Goal: Task Accomplishment & Management: Use online tool/utility

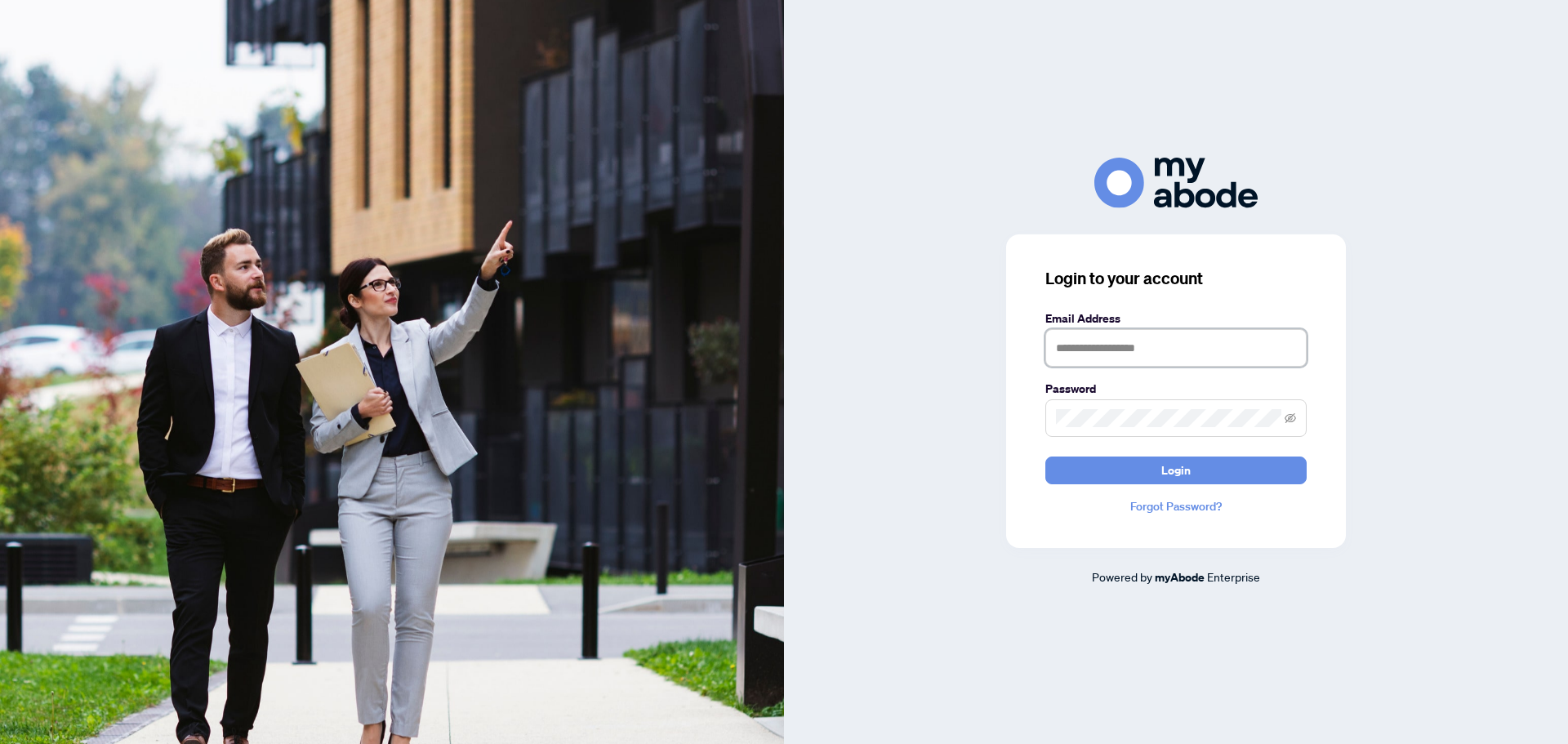
click at [1128, 357] on input "text" at bounding box center [1176, 348] width 261 height 37
type input "**********"
click at [1045, 456] on button "Login" at bounding box center [1176, 470] width 261 height 28
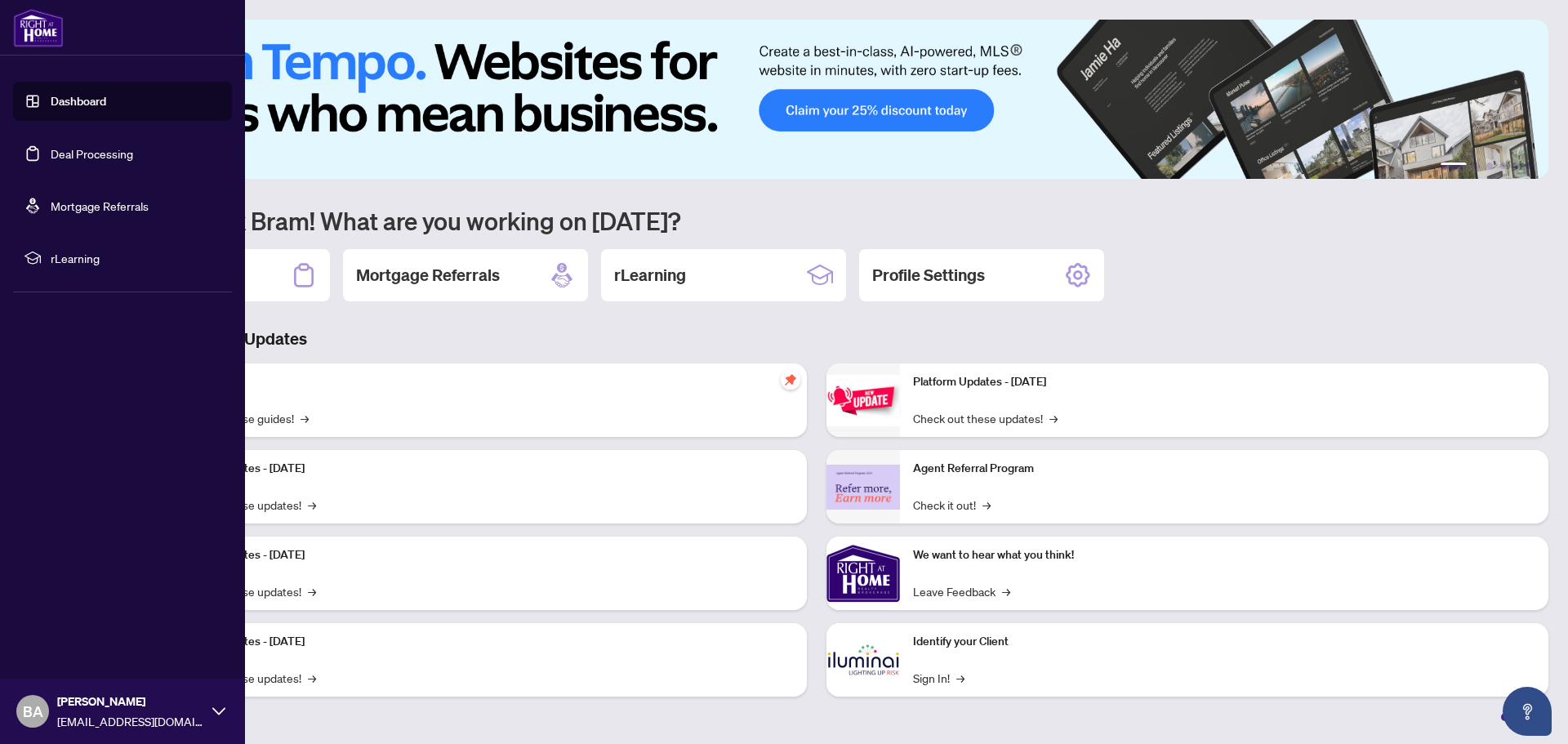
click at [73, 153] on link "Deal Processing" at bounding box center [92, 153] width 82 height 14
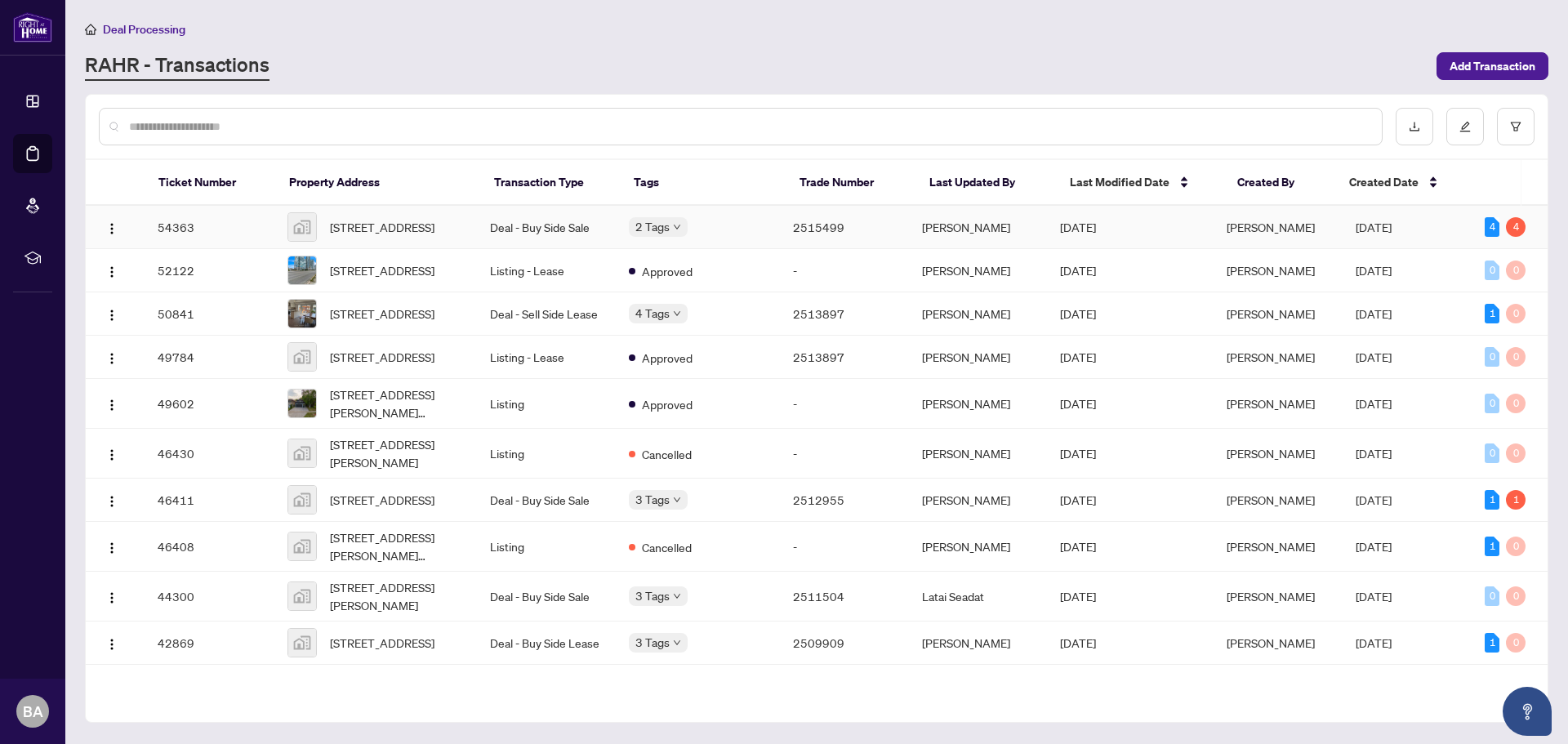
click at [1384, 221] on td "[DATE]" at bounding box center [1407, 227] width 129 height 43
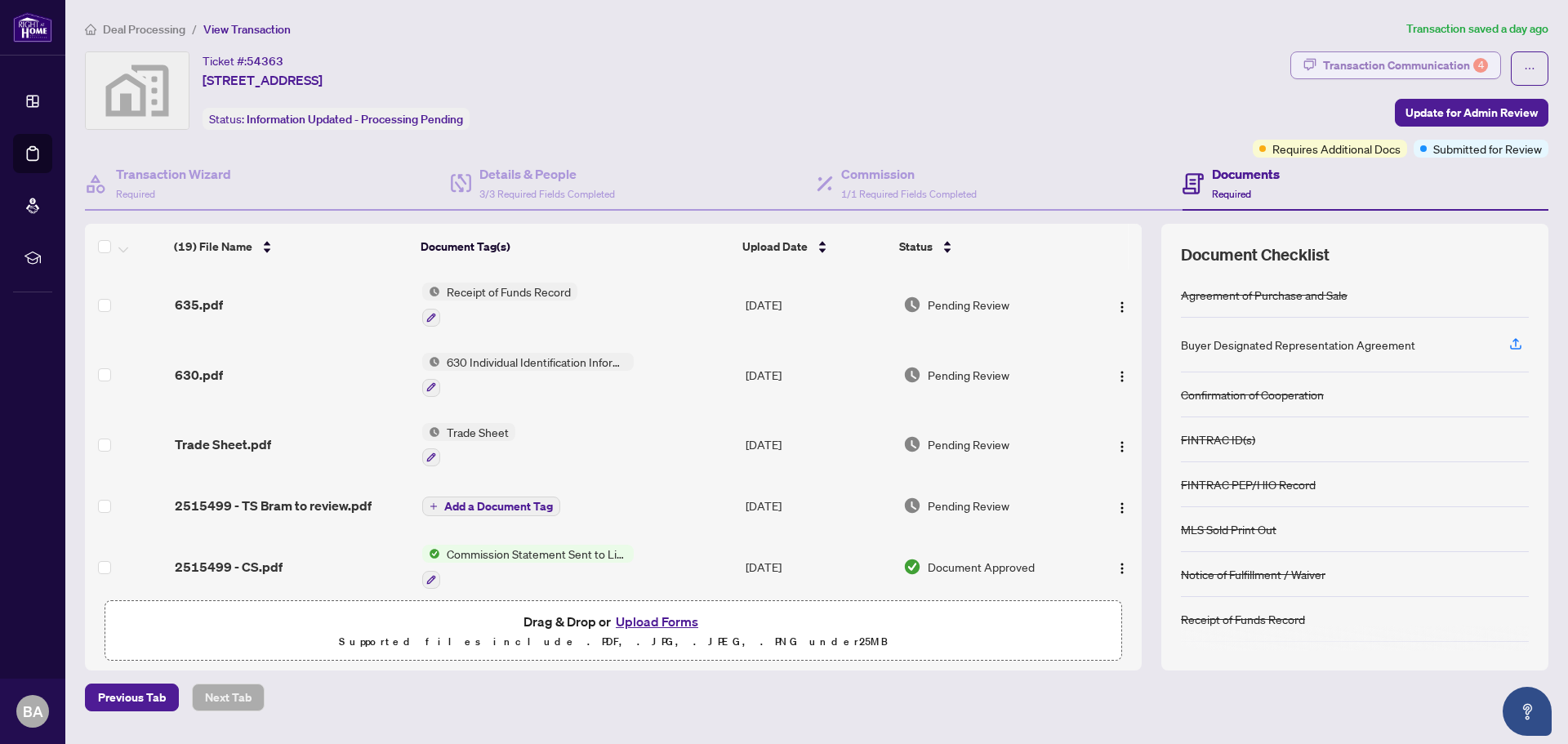
click at [1470, 59] on div "Transaction Communication 4" at bounding box center [1405, 65] width 165 height 26
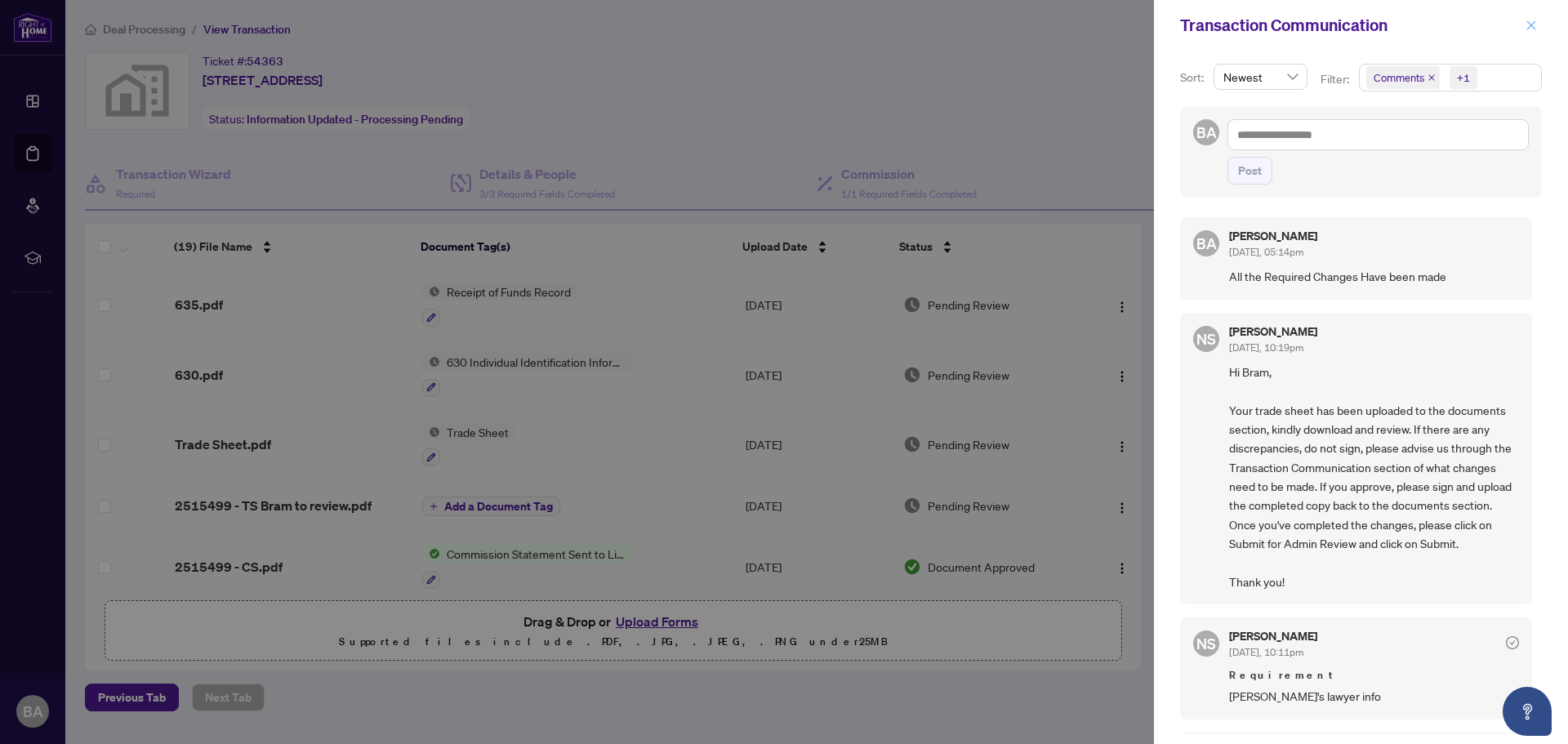
click at [1531, 30] on icon "close" at bounding box center [1531, 25] width 11 height 11
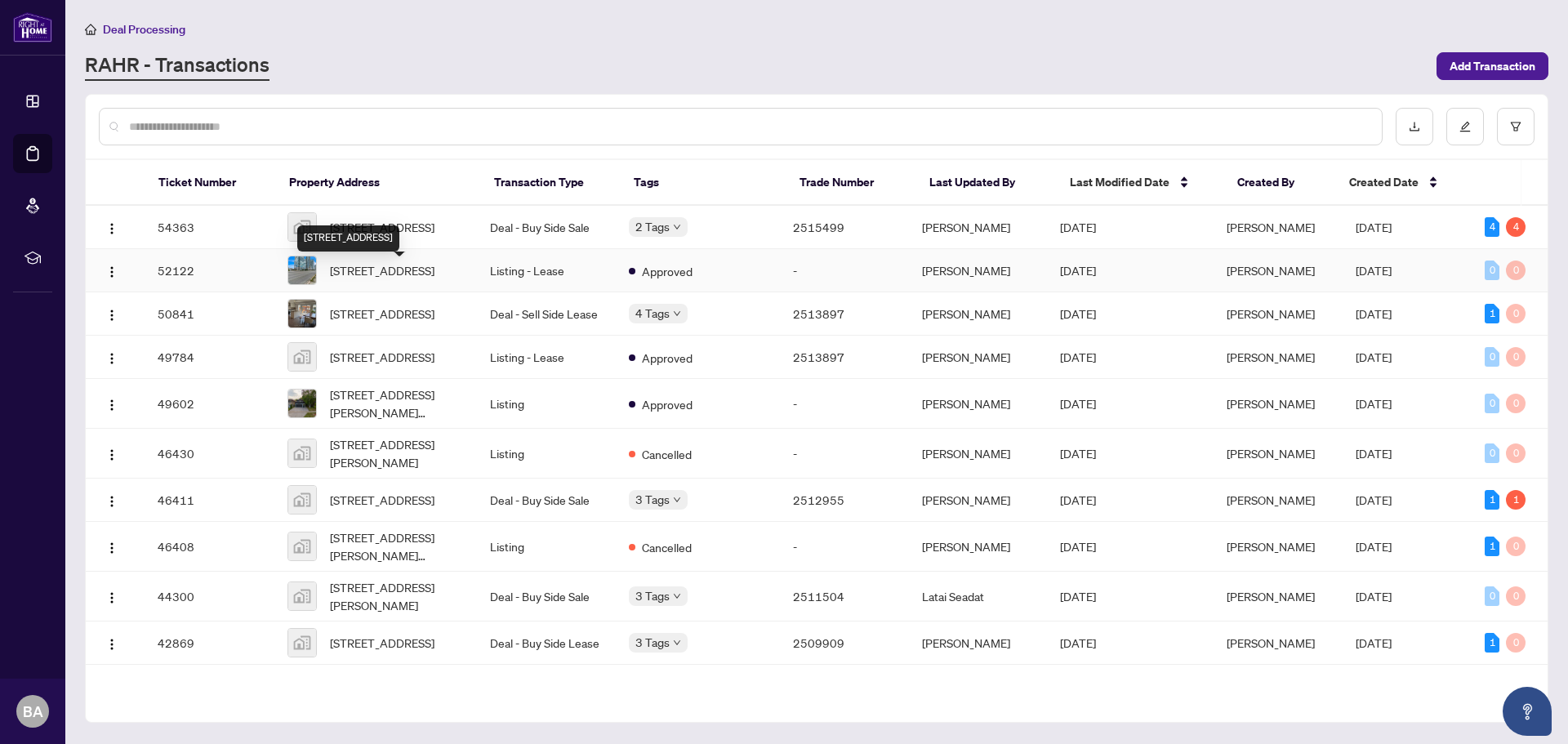
click at [414, 273] on span "[STREET_ADDRESS]" at bounding box center [382, 270] width 104 height 18
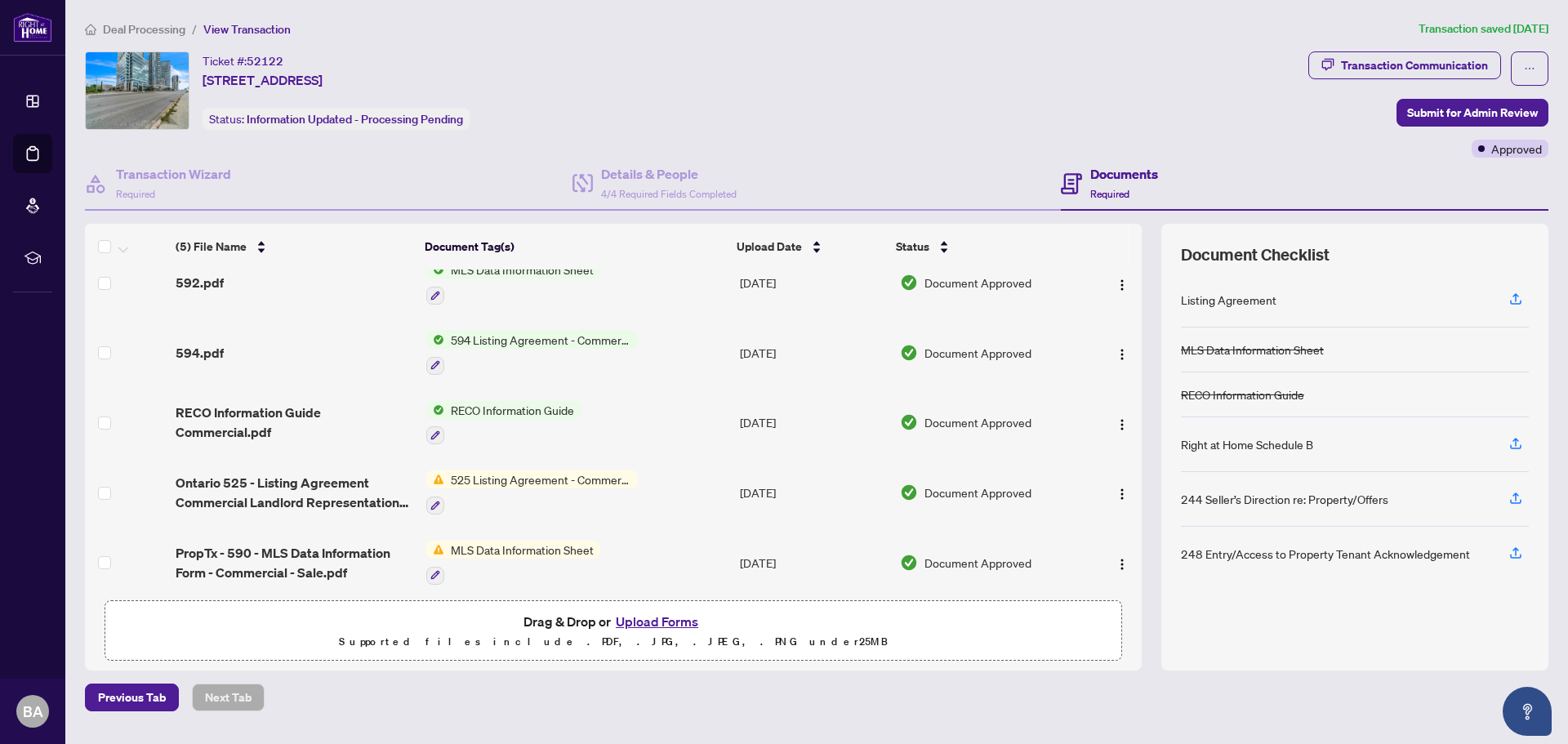
scroll to position [31, 0]
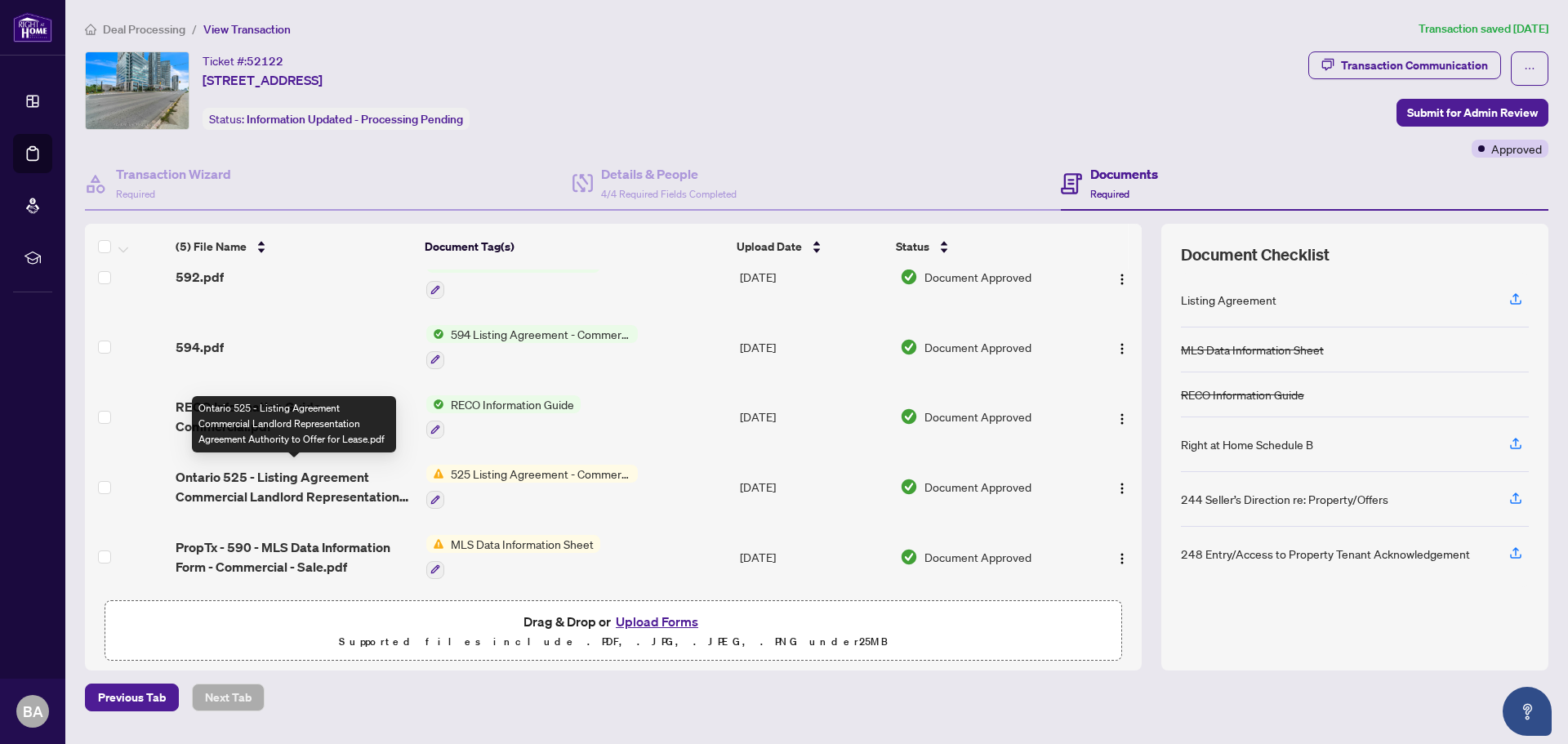
click at [278, 473] on span "Ontario 525 - Listing Agreement Commercial Landlord Representation Agreement Au…" at bounding box center [294, 486] width 238 height 39
